Goal: Task Accomplishment & Management: Use online tool/utility

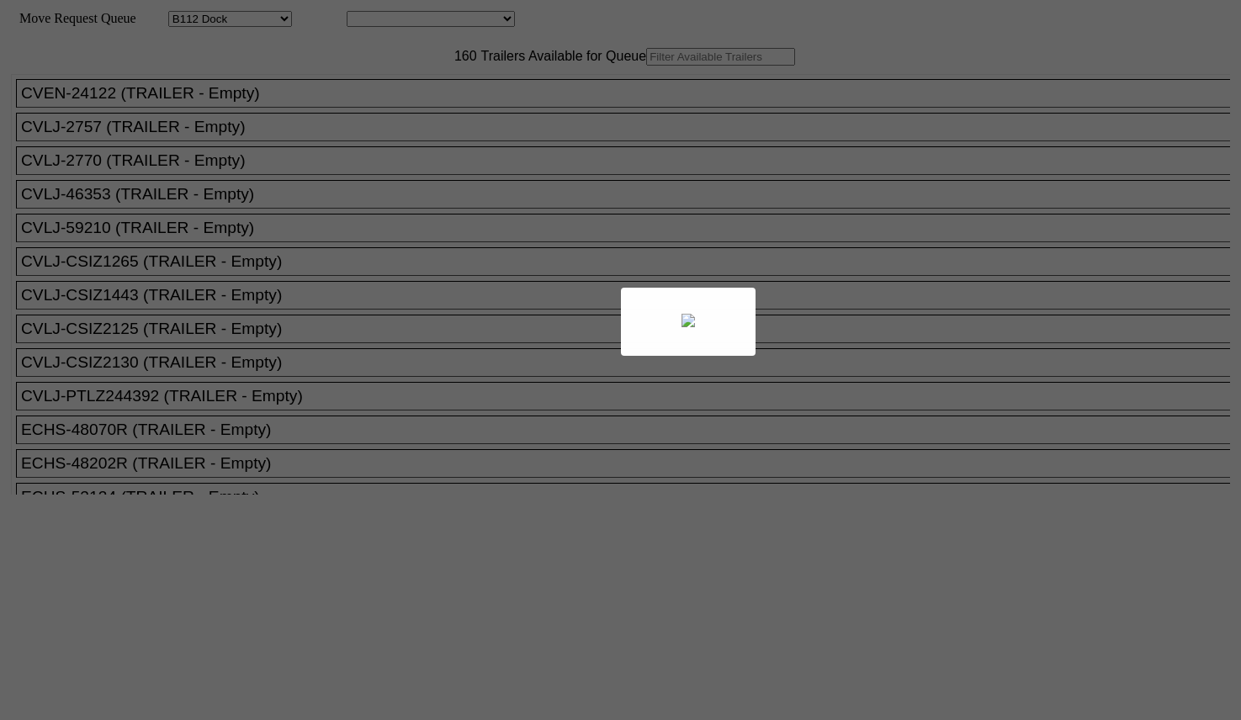
select select "121"
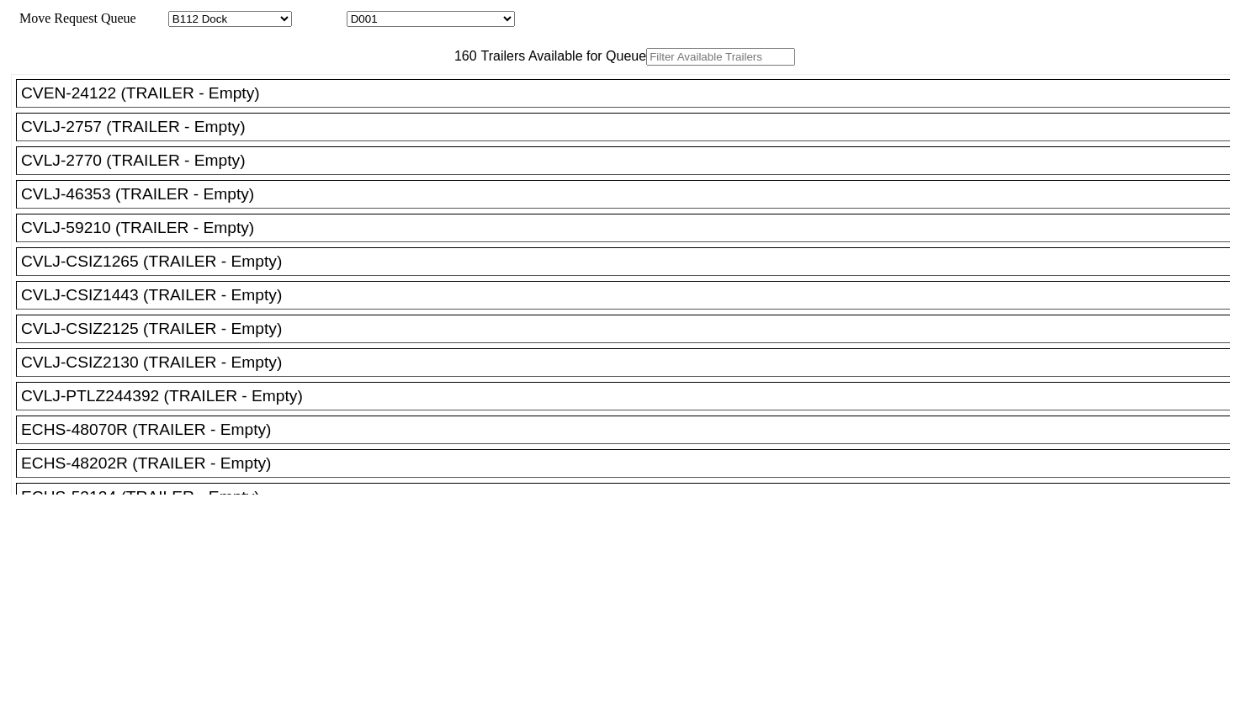
click at [646, 66] on input "text" at bounding box center [720, 57] width 149 height 18
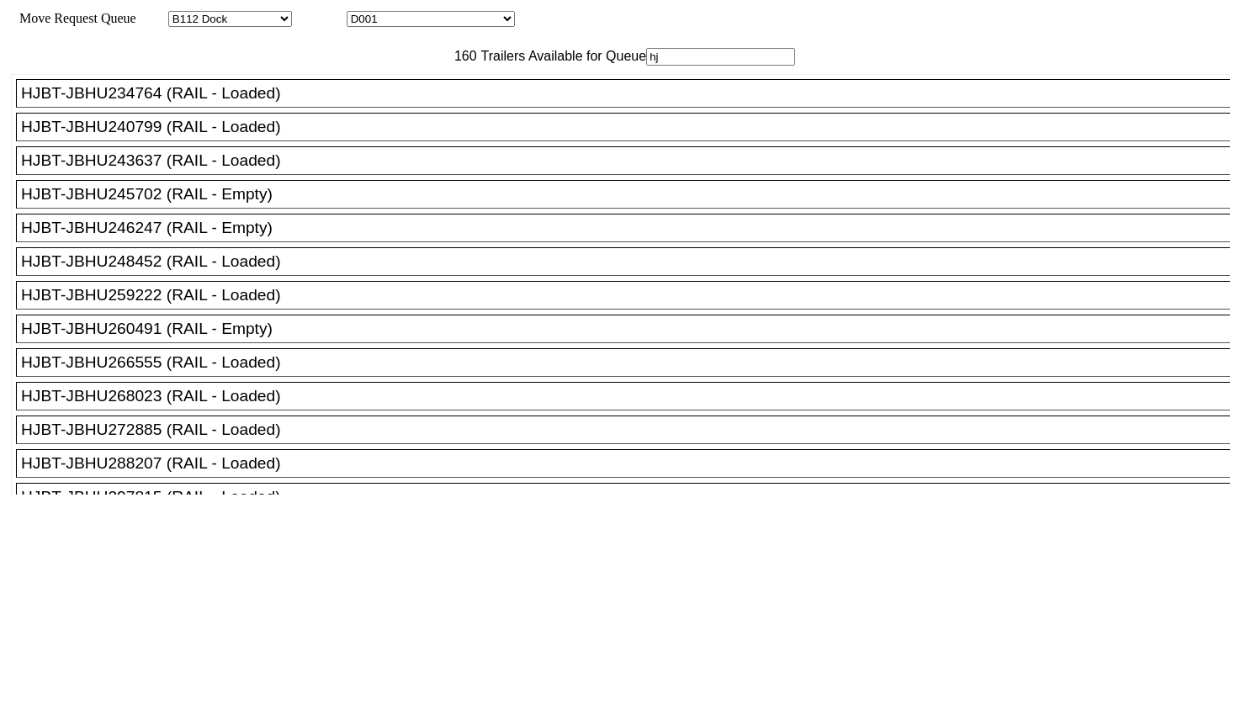
type input "hj"
click at [279, 338] on div "HJBT-JBHU260491 (RAIL - Empty)" at bounding box center [630, 329] width 1219 height 19
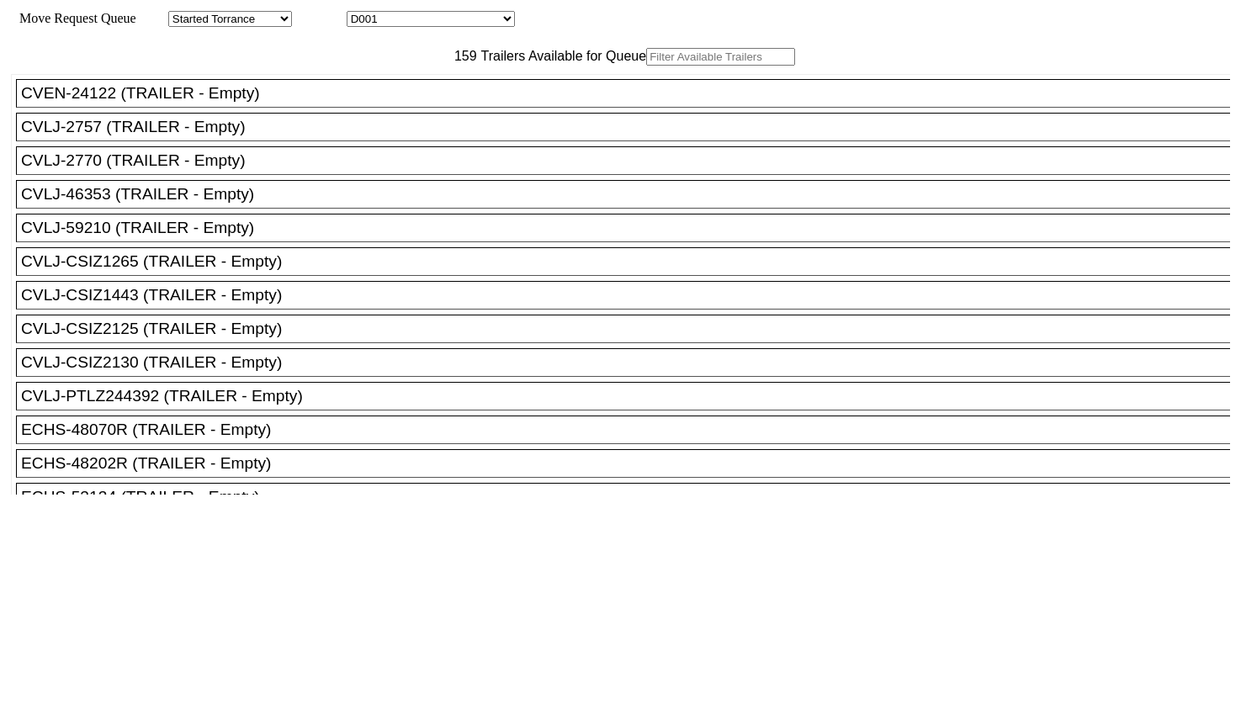
click at [646, 66] on input "text" at bounding box center [720, 57] width 149 height 18
paste input "48428R"
type input "48428R"
click at [646, 66] on input "text" at bounding box center [720, 57] width 149 height 18
paste input "48428R"
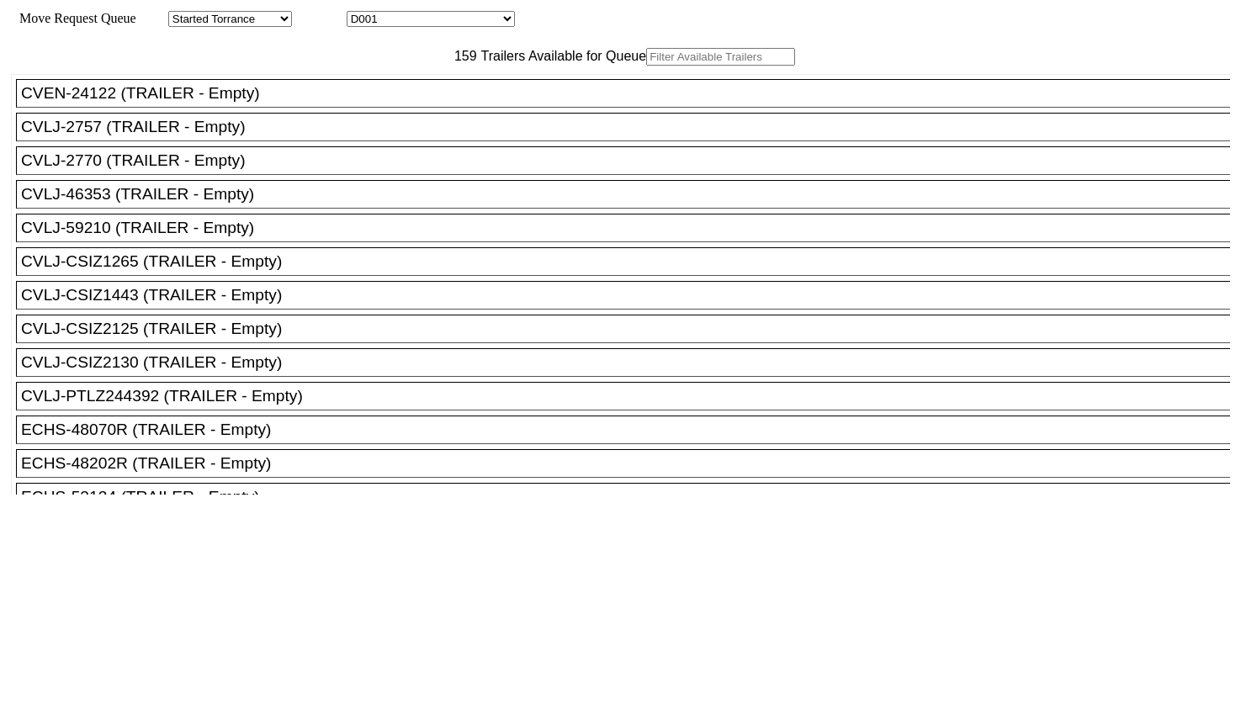
type input "48428R"
click at [646, 66] on input "text" at bounding box center [720, 57] width 149 height 18
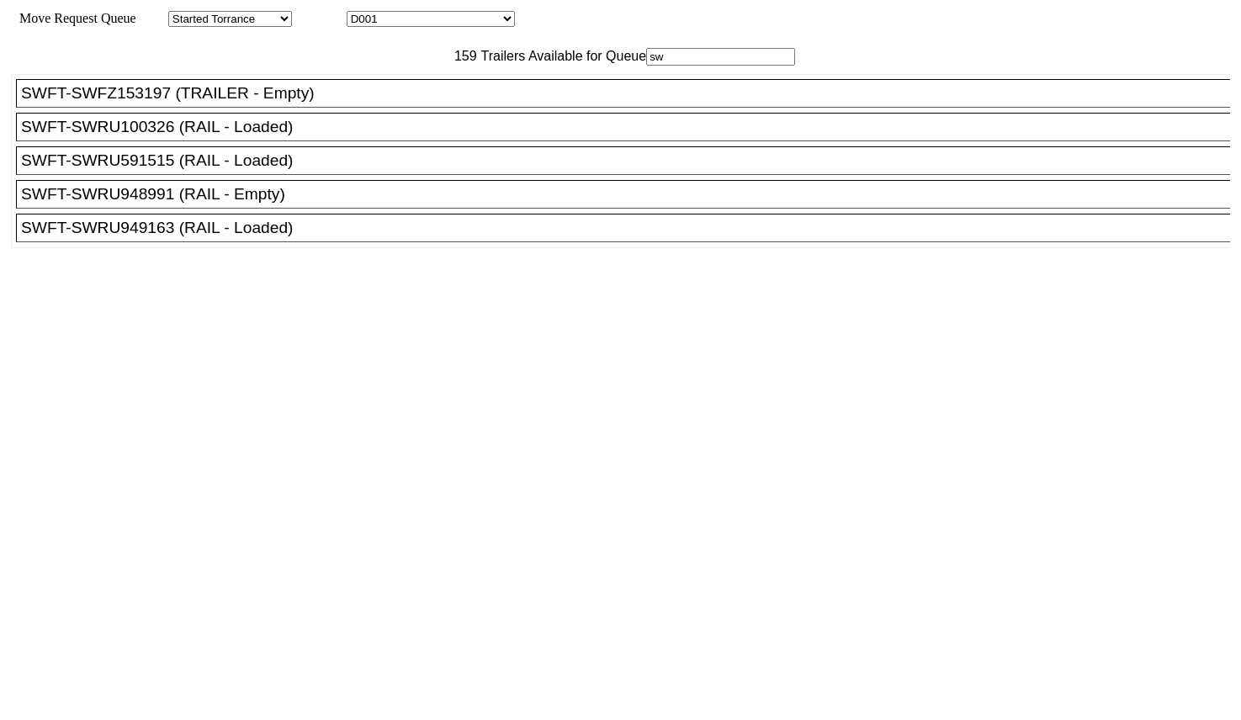
type input "sw"
click at [301, 204] on div "SWFT-SWRU948991 (RAIL - Empty)" at bounding box center [630, 194] width 1219 height 19
